Goal: Task Accomplishment & Management: Use online tool/utility

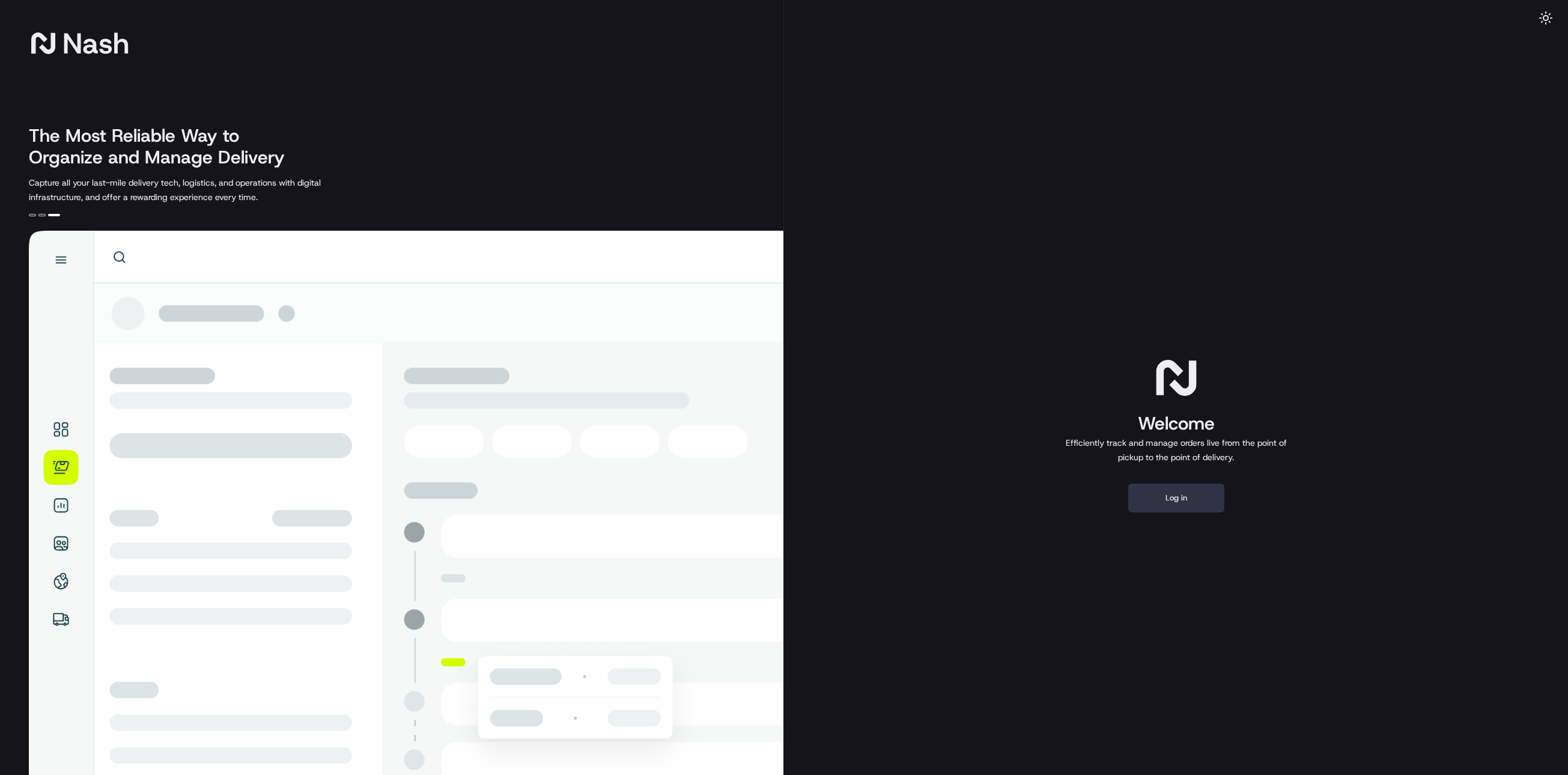
click at [1159, 484] on button "Log in" at bounding box center [1176, 498] width 96 height 29
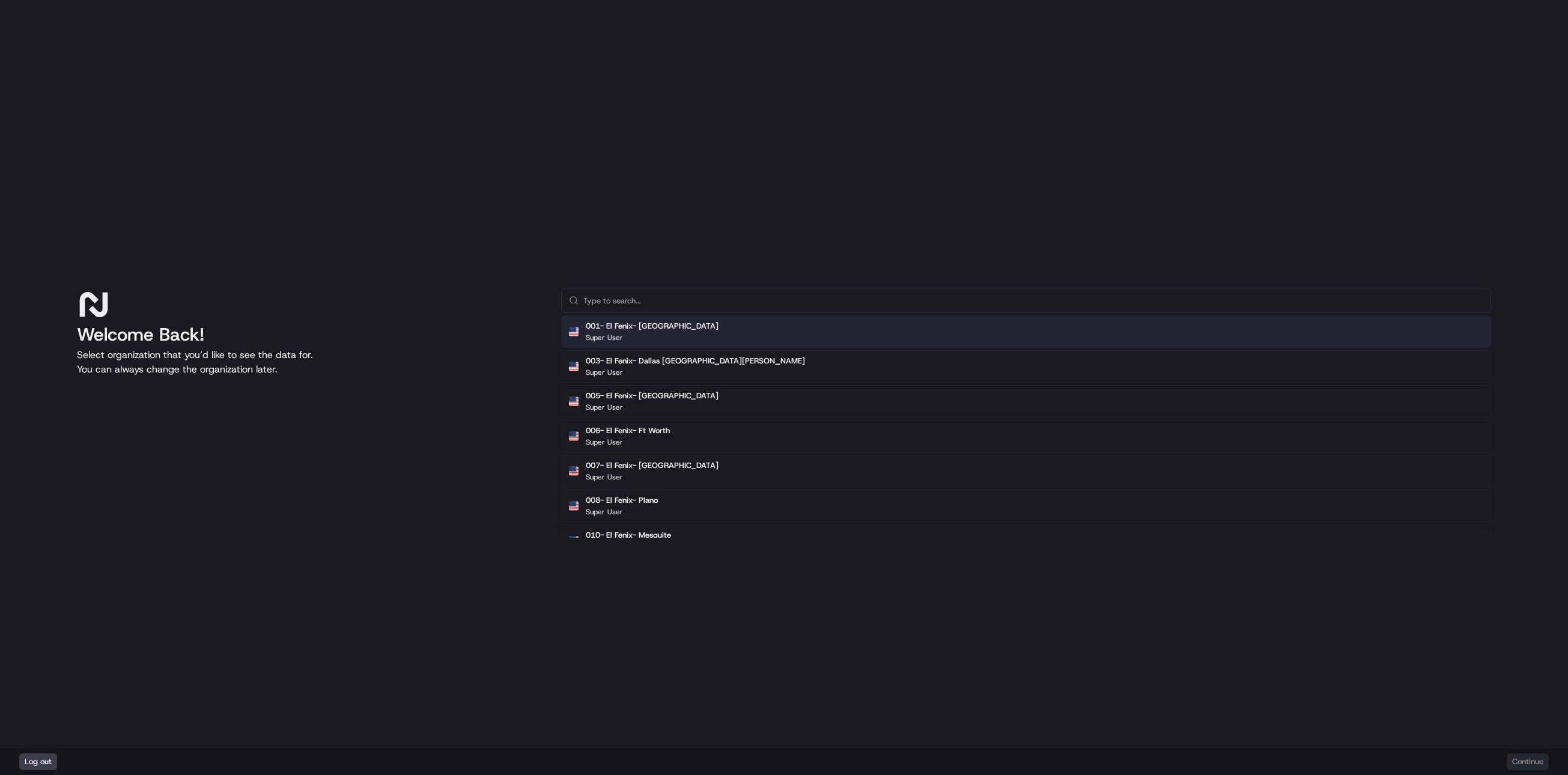
click at [718, 295] on input "text" at bounding box center [1033, 300] width 900 height 24
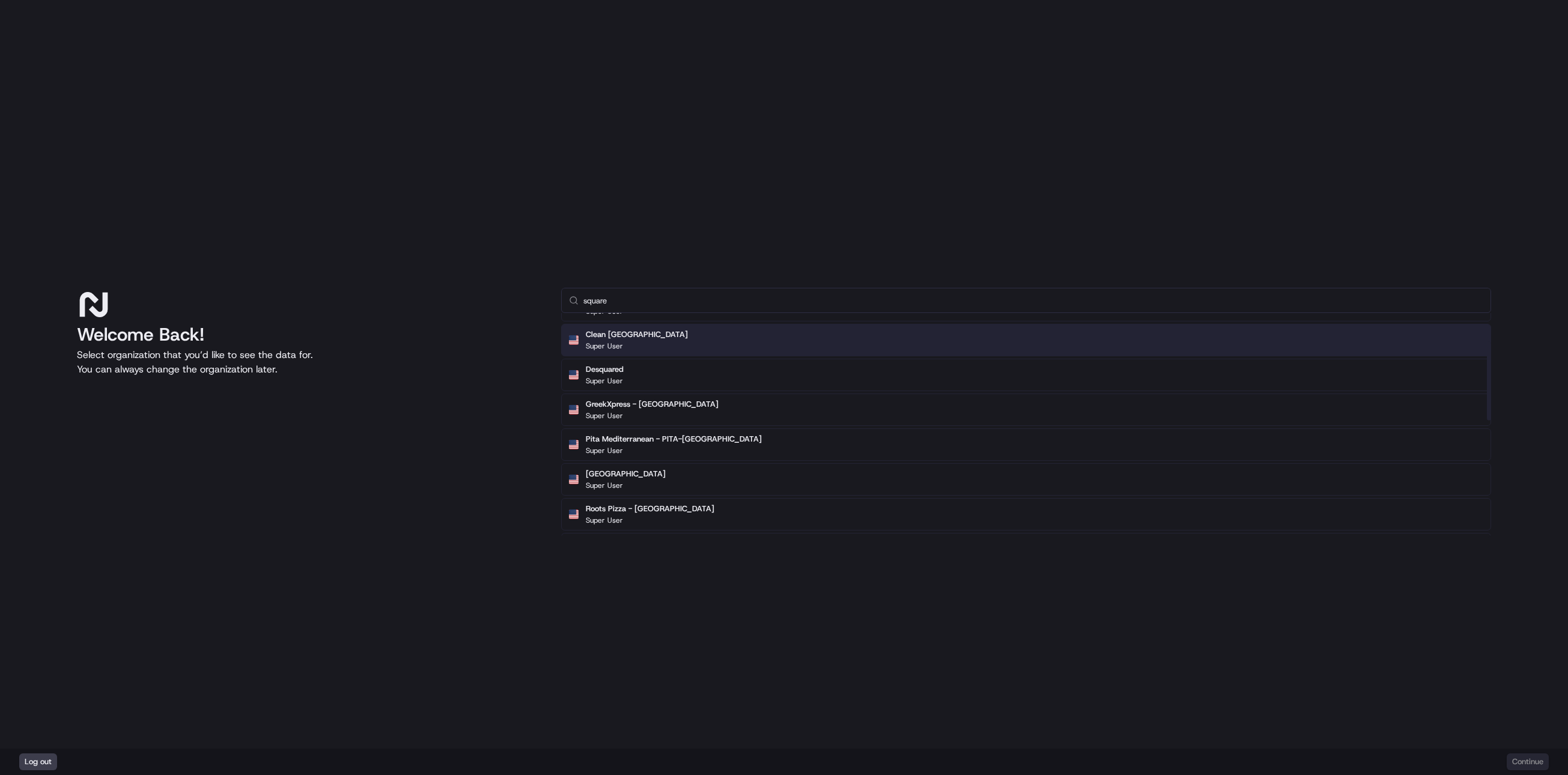
scroll to position [180, 0]
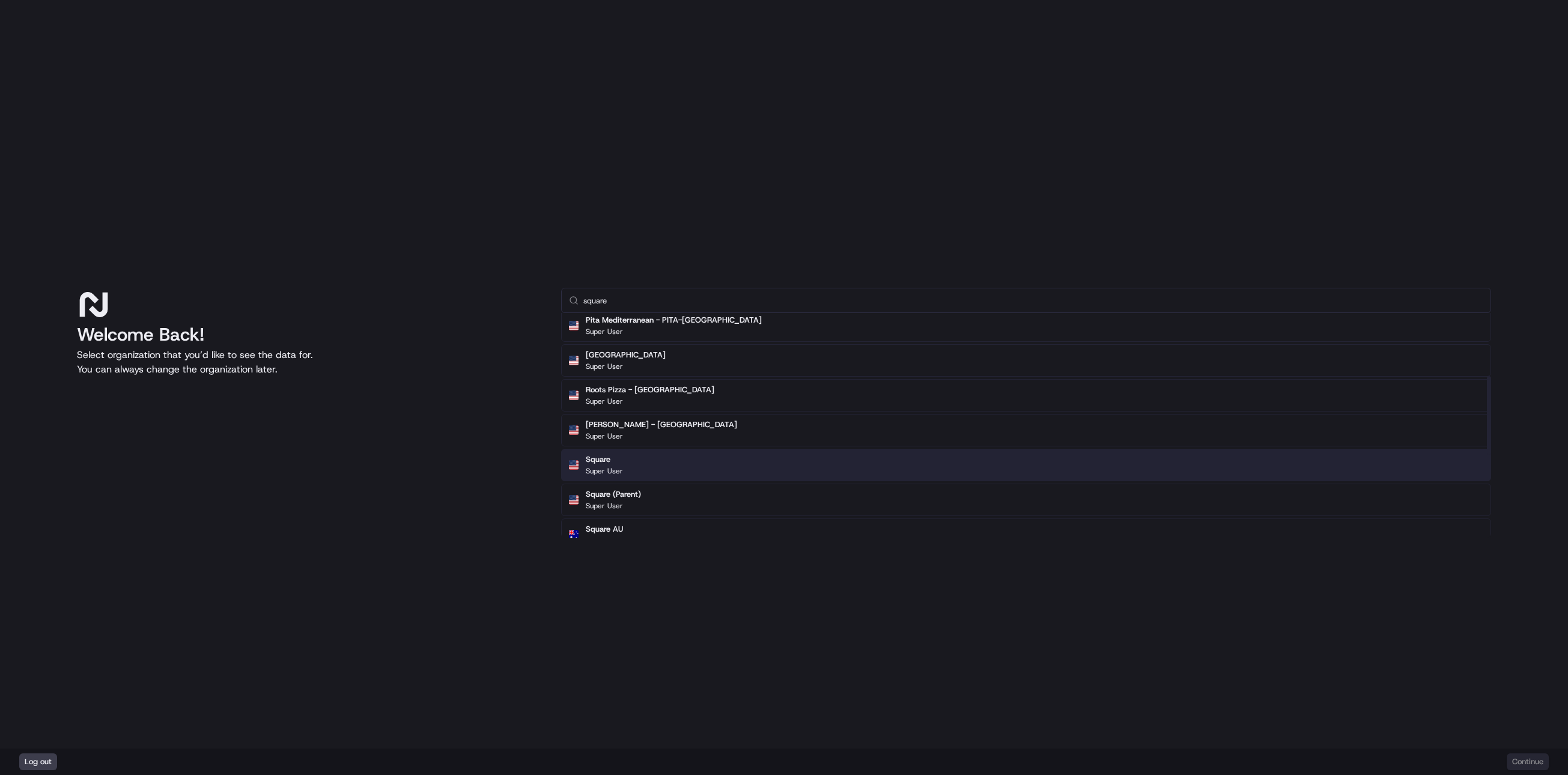
type input "square"
click at [634, 465] on div "Square Super User" at bounding box center [1026, 465] width 930 height 32
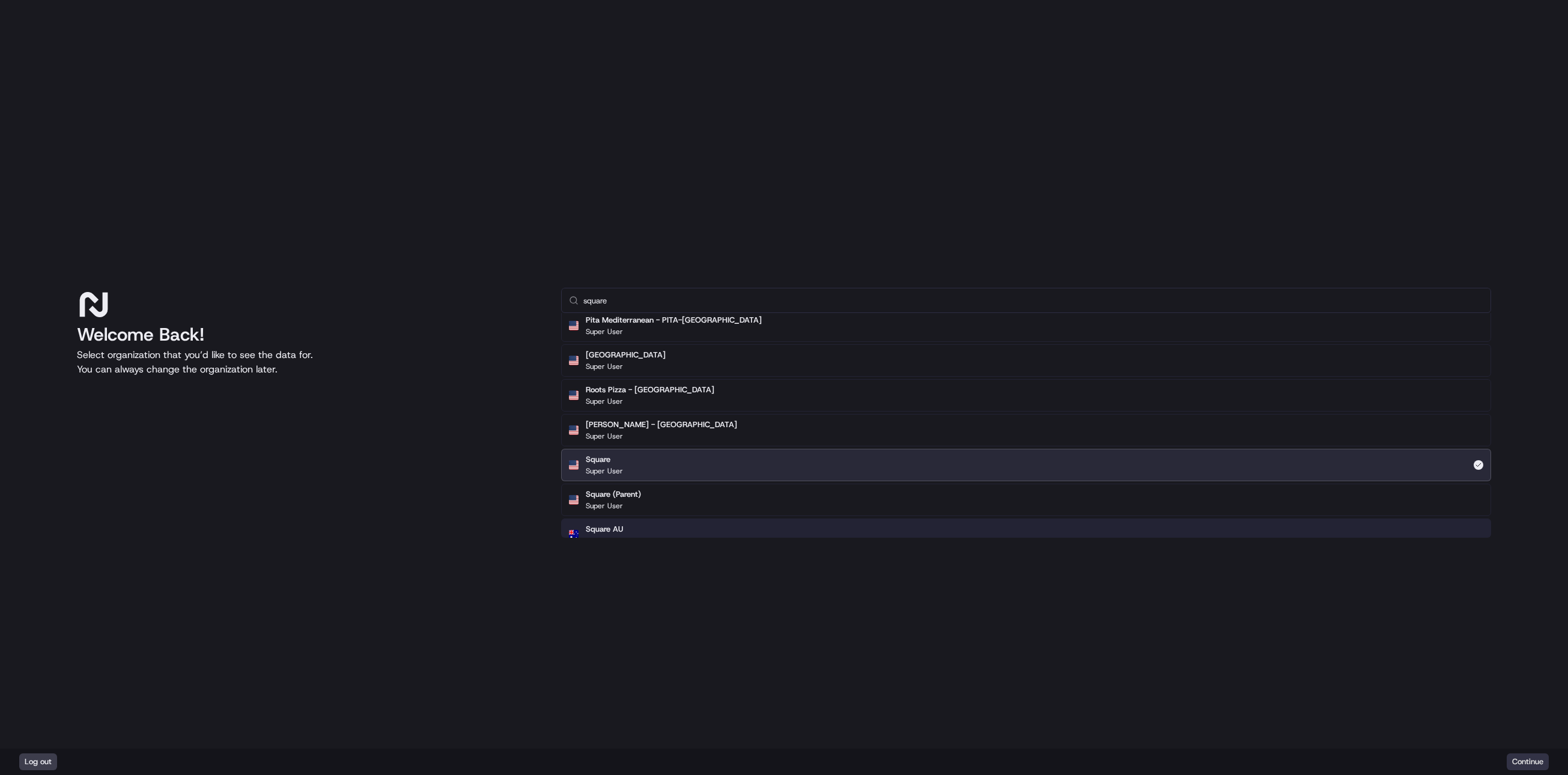
click at [1545, 761] on button "Continue" at bounding box center [1527, 762] width 42 height 17
